Goal: Task Accomplishment & Management: Complete application form

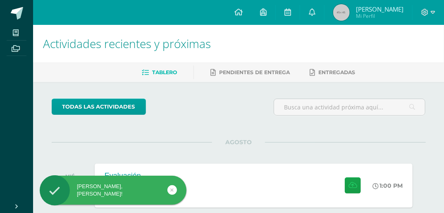
click at [220, 146] on div "AGOSTO MIÉ 13 Evaluación [PERSON_NAME] Laboratorio II 'A' 1:00 PM Evaluación" at bounding box center [239, 175] width 374 height 67
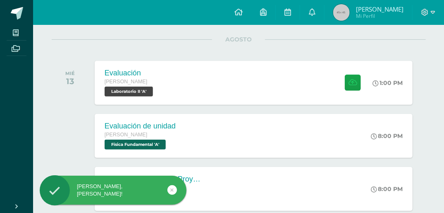
scroll to position [103, 0]
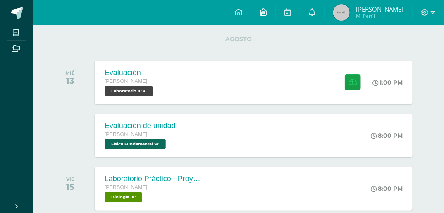
click at [270, 11] on link at bounding box center [263, 12] width 24 height 25
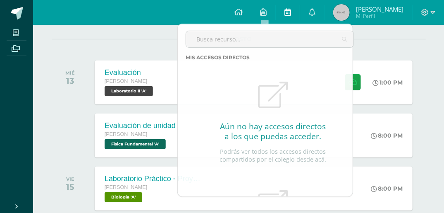
click at [286, 13] on link at bounding box center [288, 12] width 24 height 25
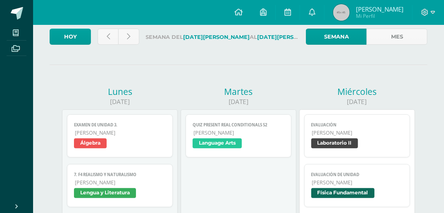
scroll to position [51, 0]
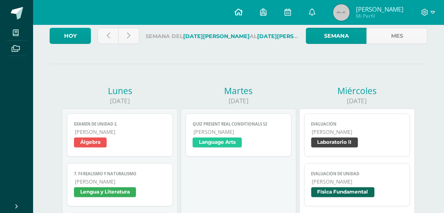
click at [240, 14] on icon at bounding box center [238, 11] width 8 height 7
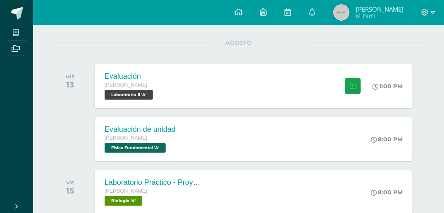
scroll to position [102, 0]
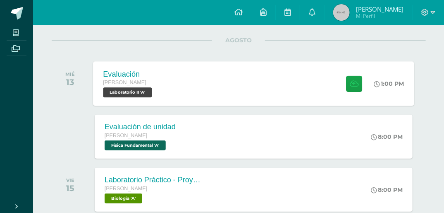
click at [225, 93] on div "Evaluación [PERSON_NAME] Laboratorio II 'A' 1:00 PM Evaluación Laboratorio II" at bounding box center [253, 83] width 321 height 44
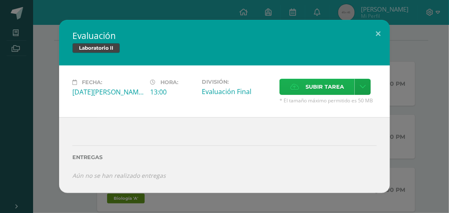
click at [341, 89] on span "Subir tarea" at bounding box center [325, 86] width 38 height 15
click at [0, 0] on input "Subir tarea" at bounding box center [0, 0] width 0 height 0
click at [312, 85] on span "Subir tarea" at bounding box center [325, 86] width 38 height 15
click at [0, 0] on input "Subir tarea" at bounding box center [0, 0] width 0 height 0
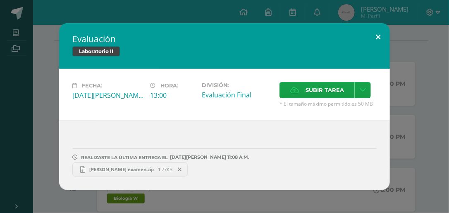
click at [378, 33] on button at bounding box center [378, 37] width 24 height 28
